Goal: Find specific fact: Find specific fact

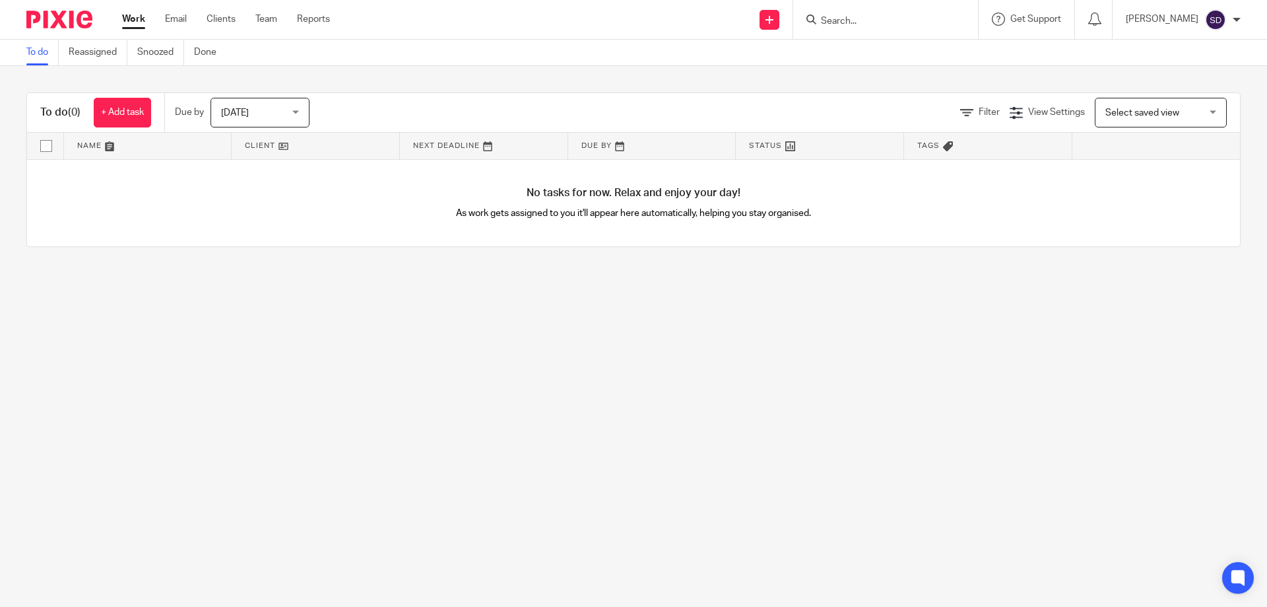
click at [859, 25] on input "Search" at bounding box center [879, 22] width 119 height 12
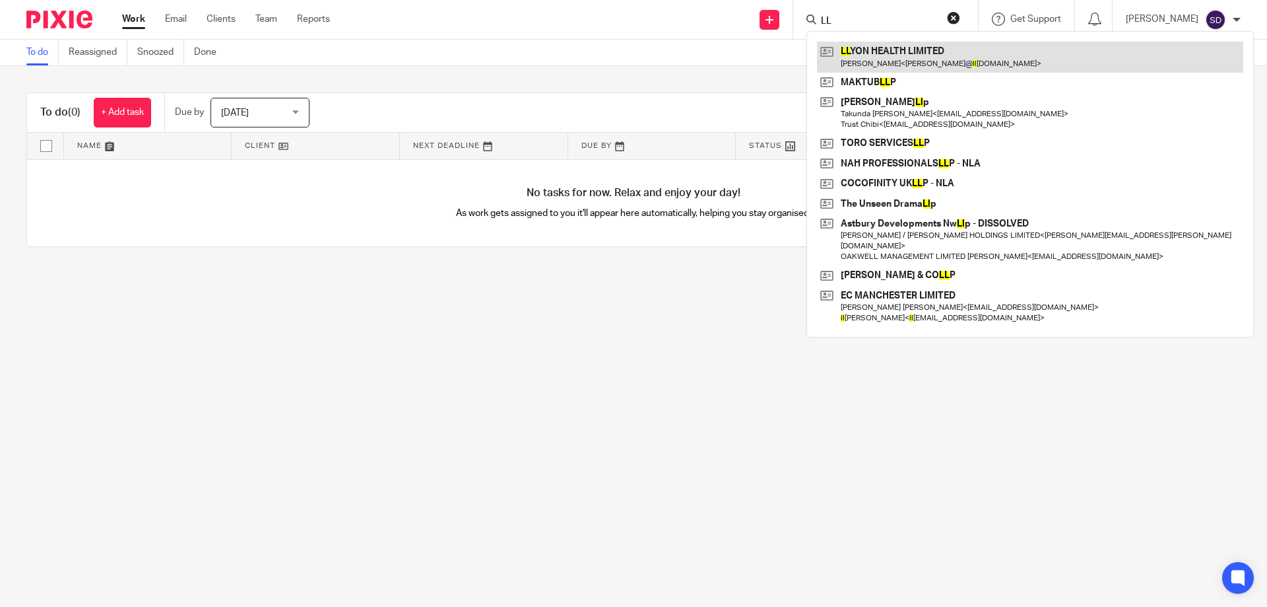
type input "LL"
click at [870, 50] on link at bounding box center [1030, 57] width 426 height 30
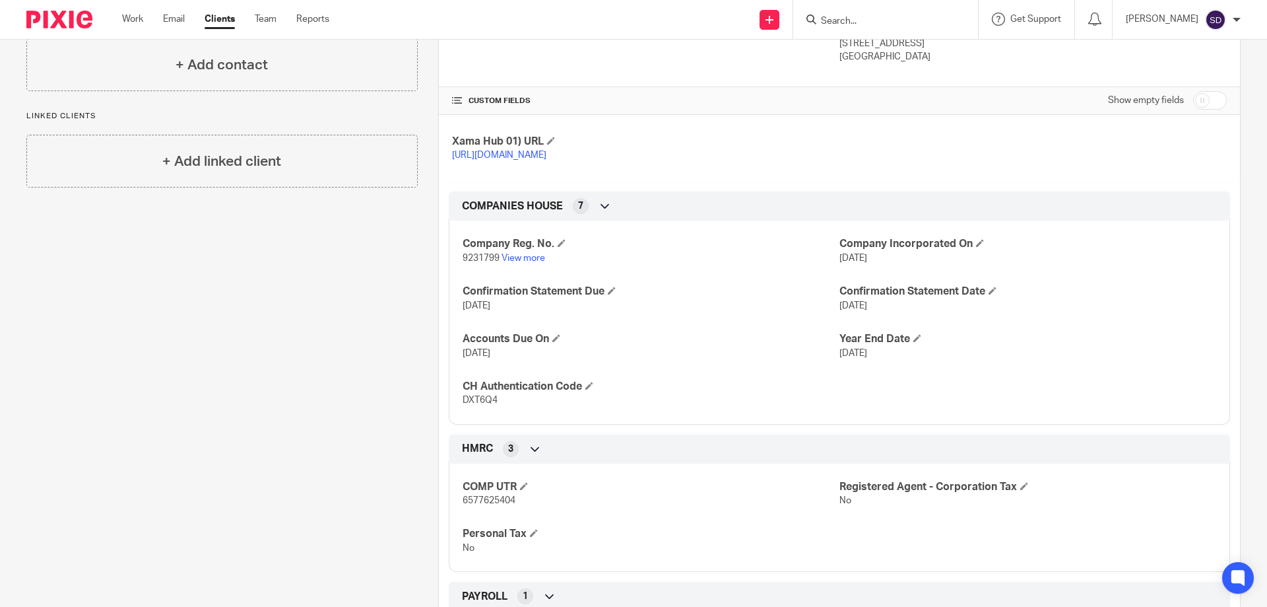
scroll to position [264, 0]
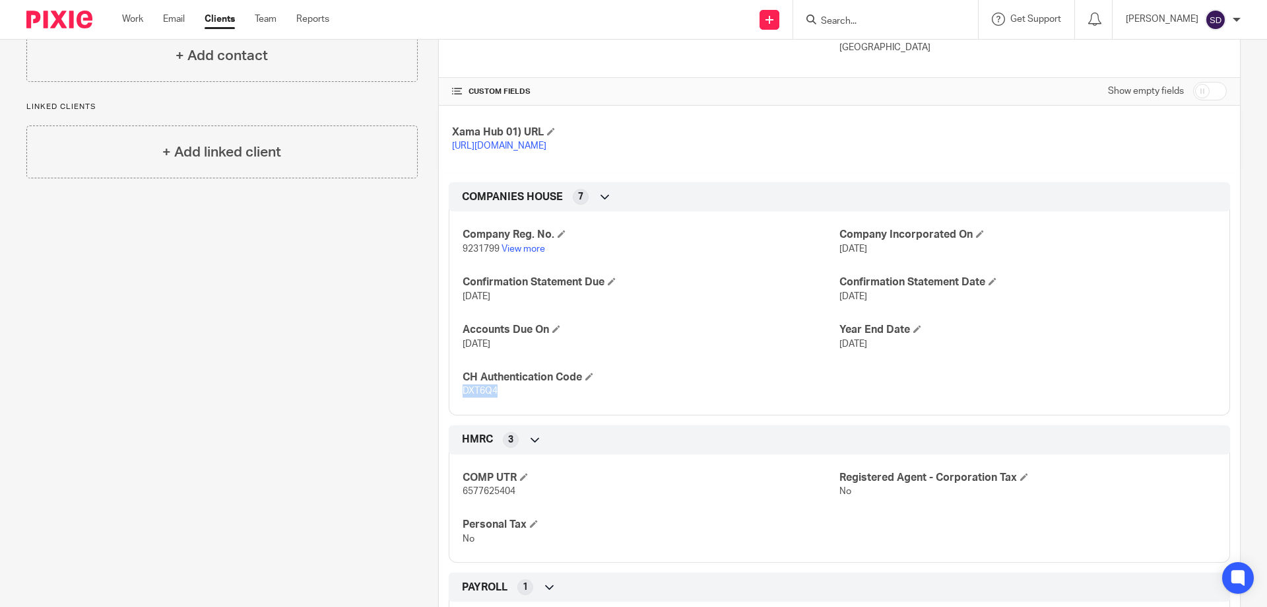
drag, startPoint x: 514, startPoint y: 411, endPoint x: 460, endPoint y: 408, distance: 53.5
click at [460, 408] on div "Company Reg. No. 9231799 View more Company Incorporated On 23 Sep 2014 Confirma…" at bounding box center [839, 307] width 781 height 213
copy span "DXT6Q4"
drag, startPoint x: 457, startPoint y: 262, endPoint x: 497, endPoint y: 267, distance: 39.9
click at [497, 267] on div "Company Reg. No. 9231799 View more Company Incorporated On 23 Sep 2014 Confirma…" at bounding box center [839, 307] width 781 height 213
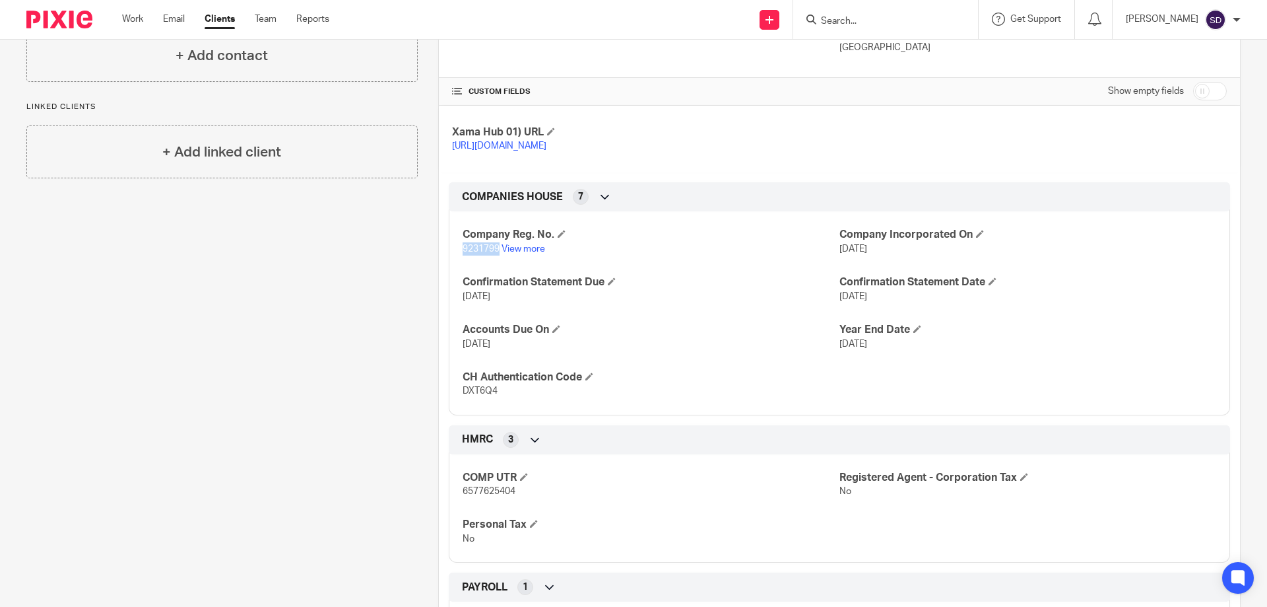
copy span "9231799"
